Goal: Check status: Check status

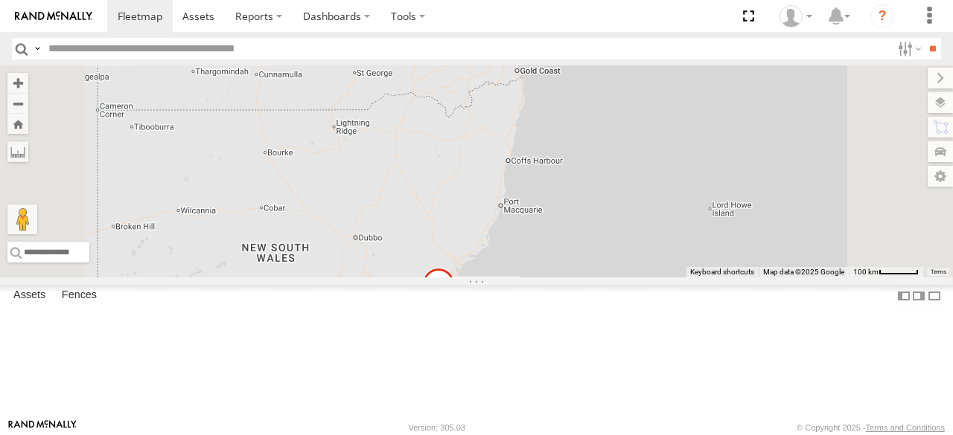
click at [688, 167] on div "[PERSON_NAME] - 360NA6 [GEOGRAPHIC_DATA] 15" at bounding box center [476, 171] width 953 height 212
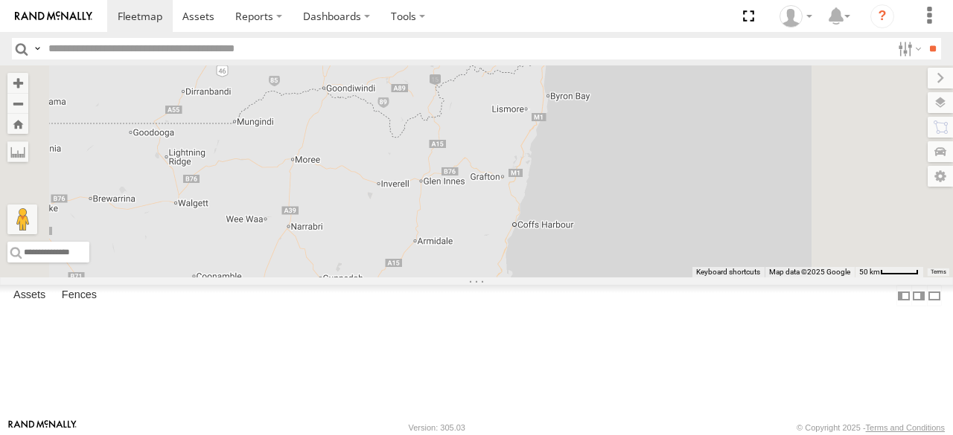
drag, startPoint x: 712, startPoint y: 142, endPoint x: 680, endPoint y: 189, distance: 56.8
click at [680, 189] on div "[PERSON_NAME] - 360NA6 [GEOGRAPHIC_DATA] 8 3 4" at bounding box center [476, 171] width 953 height 212
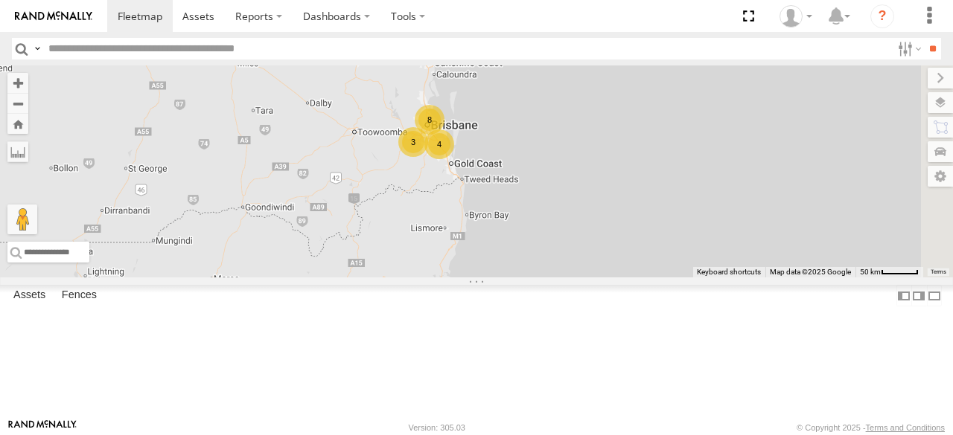
click at [632, 197] on div "[PERSON_NAME] - 360NA6 [GEOGRAPHIC_DATA] 8 3 4" at bounding box center [476, 171] width 953 height 212
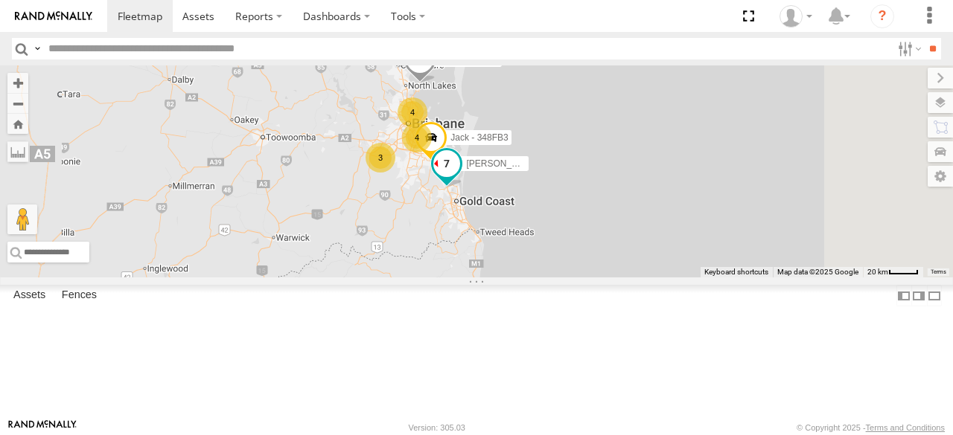
click at [463, 187] on span at bounding box center [446, 167] width 33 height 40
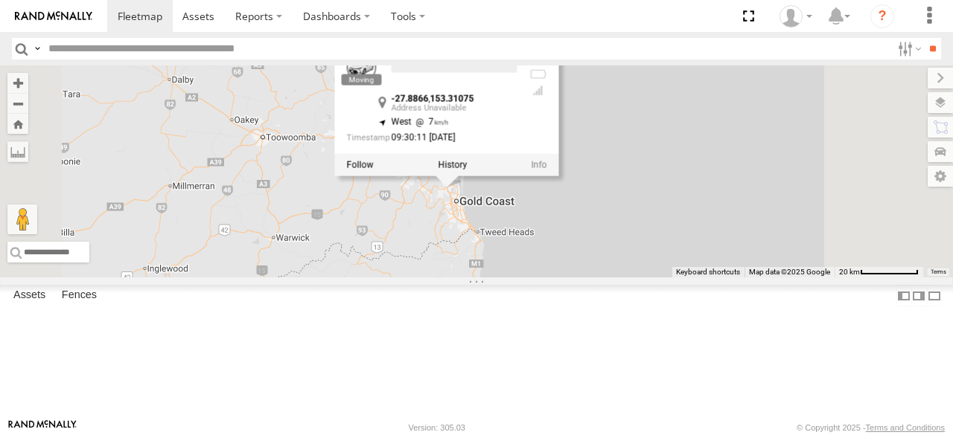
click at [517, 150] on div "[PERSON_NAME] - 842JY2 -27.8866 , 153.31075 West 7 09:30:11 [DATE]" at bounding box center [432, 101] width 170 height 98
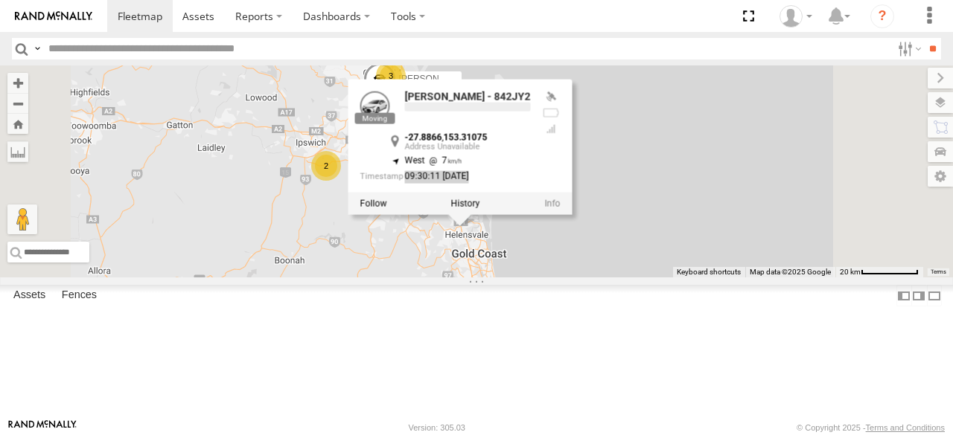
click at [530, 253] on div "[PERSON_NAME] - 360NA6 [GEOGRAPHIC_DATA] [PERSON_NAME] - 348FB3 [PERSON_NAME] -…" at bounding box center [476, 171] width 953 height 212
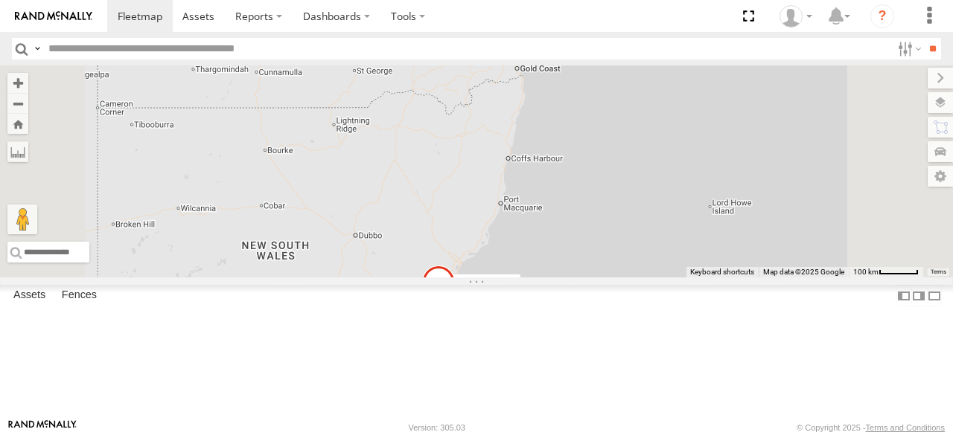
click at [520, 64] on div "15" at bounding box center [505, 49] width 30 height 30
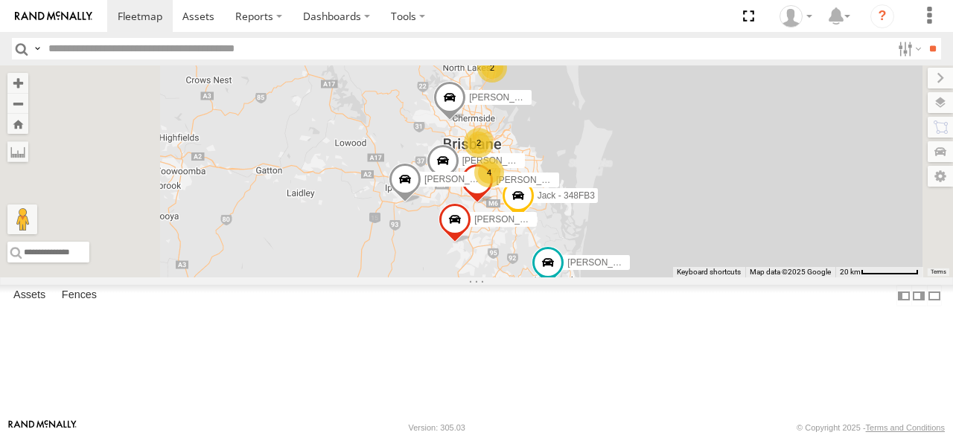
click at [504, 188] on div "4" at bounding box center [489, 173] width 30 height 30
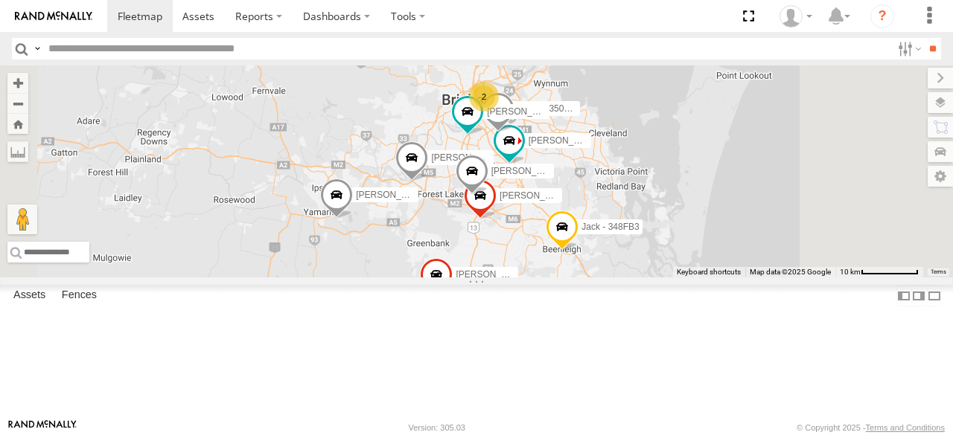
click at [770, 234] on div "[PERSON_NAME] - 360NA6 NSW [PERSON_NAME] B - Corolla [PERSON_NAME] - 348FB3 [PE…" at bounding box center [476, 171] width 953 height 212
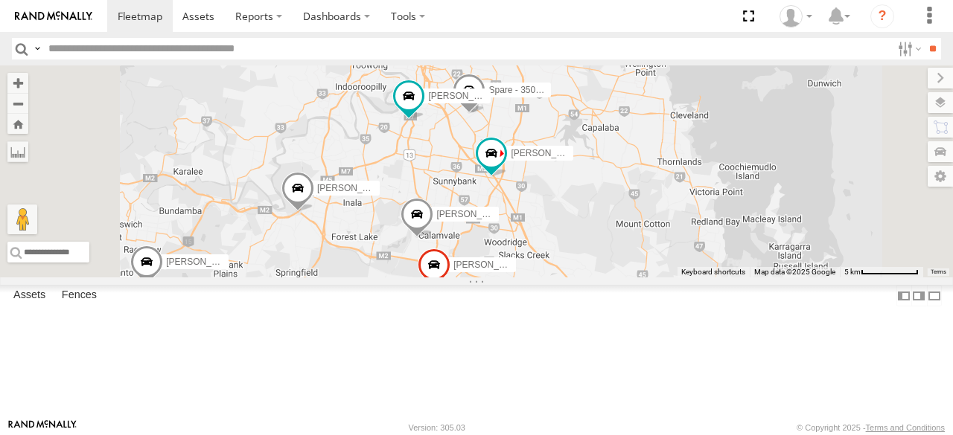
drag, startPoint x: 710, startPoint y: 178, endPoint x: 783, endPoint y: 192, distance: 74.3
click at [783, 192] on div "[PERSON_NAME] - 360NA6 NSW [PERSON_NAME] B - Corolla [PERSON_NAME] - 348FB3 [PE…" at bounding box center [476, 171] width 953 height 212
